Goal: Navigation & Orientation: Find specific page/section

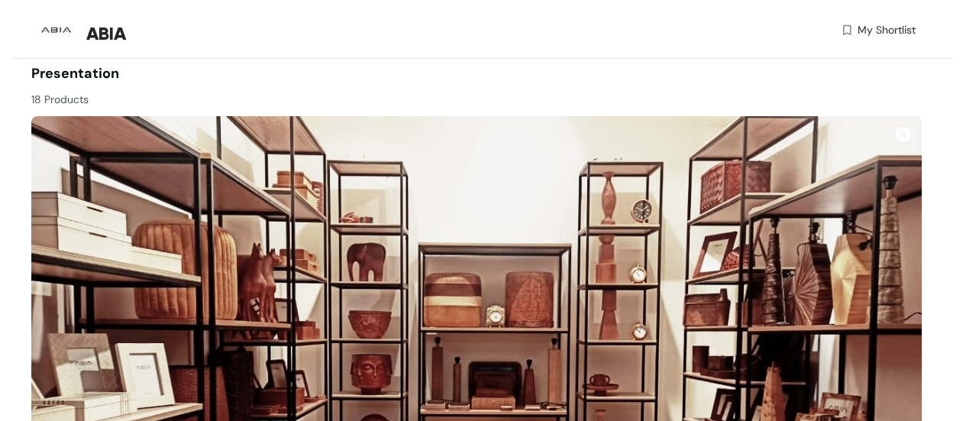
scroll to position [76, 0]
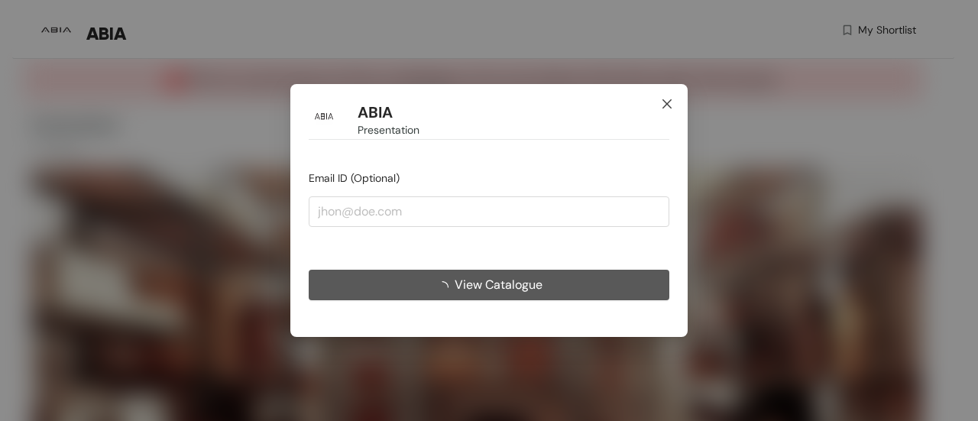
click at [672, 105] on icon "close" at bounding box center [667, 104] width 12 height 12
click at [663, 102] on icon "close" at bounding box center [667, 104] width 12 height 12
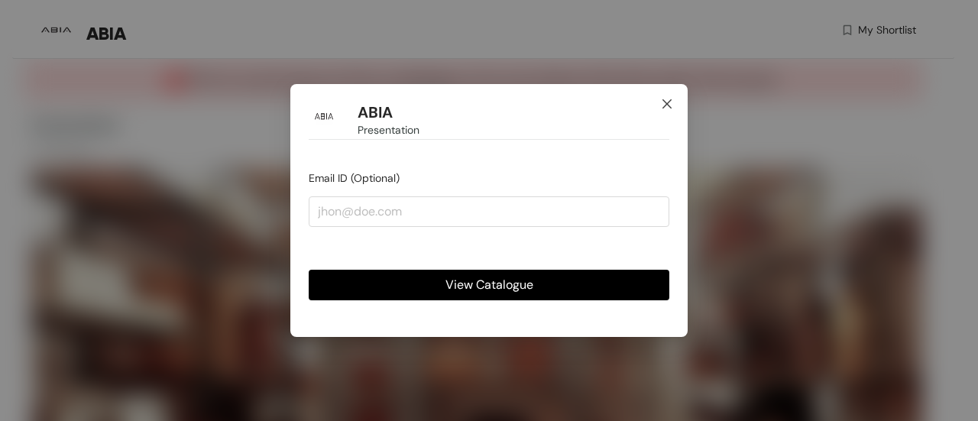
click at [668, 99] on icon "close" at bounding box center [667, 104] width 12 height 12
click at [663, 98] on span "Close" at bounding box center [666, 104] width 41 height 41
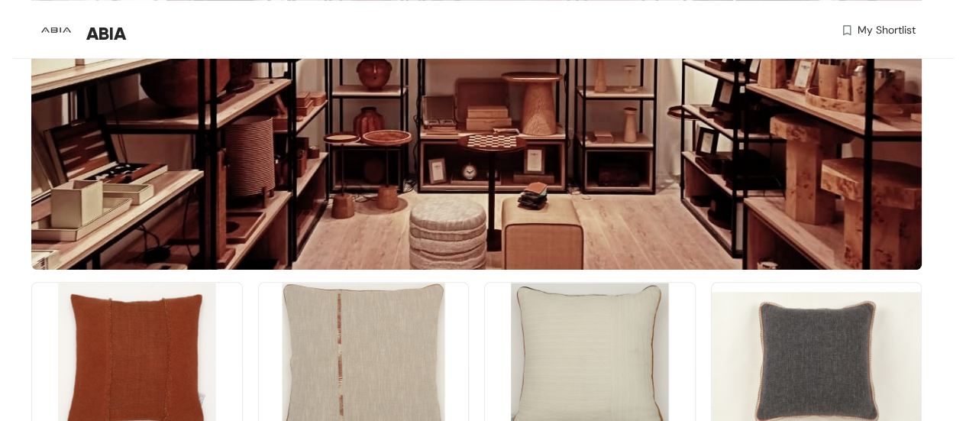
scroll to position [105, 0]
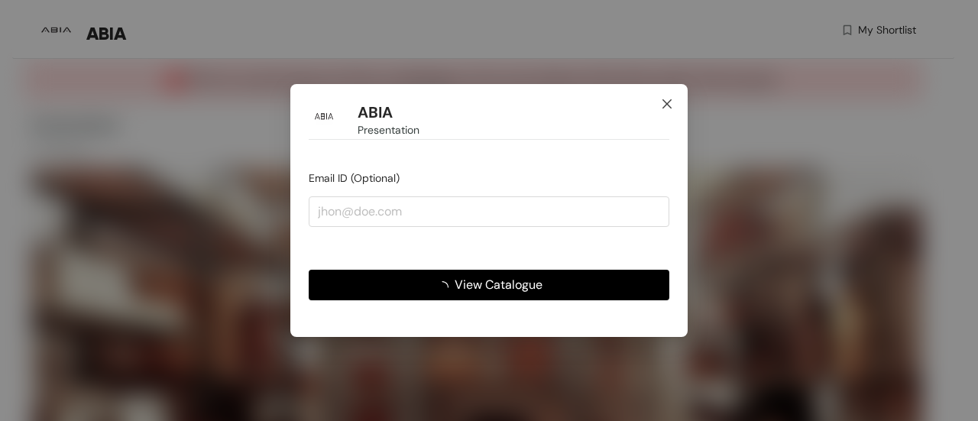
click at [668, 102] on icon "close" at bounding box center [667, 104] width 12 height 12
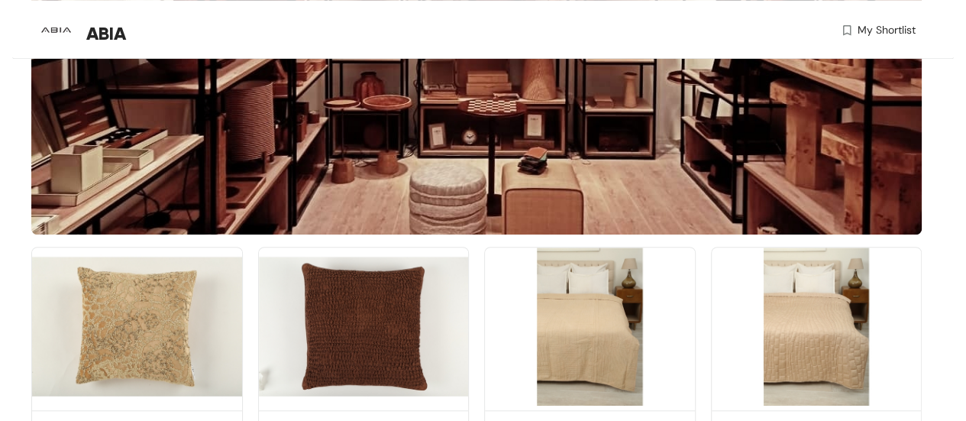
scroll to position [425, 0]
